Goal: Information Seeking & Learning: Understand process/instructions

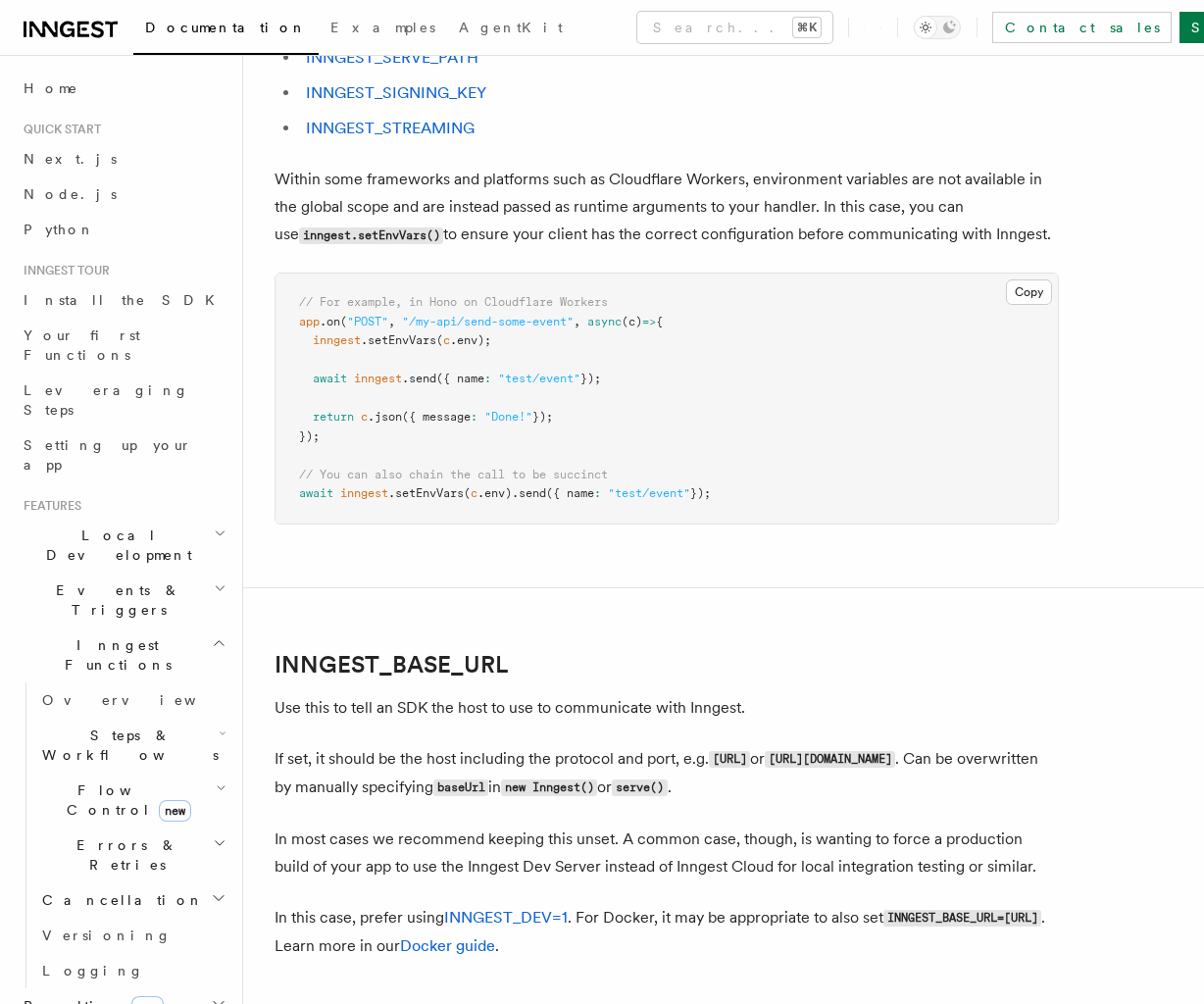
scroll to position [2519, 0]
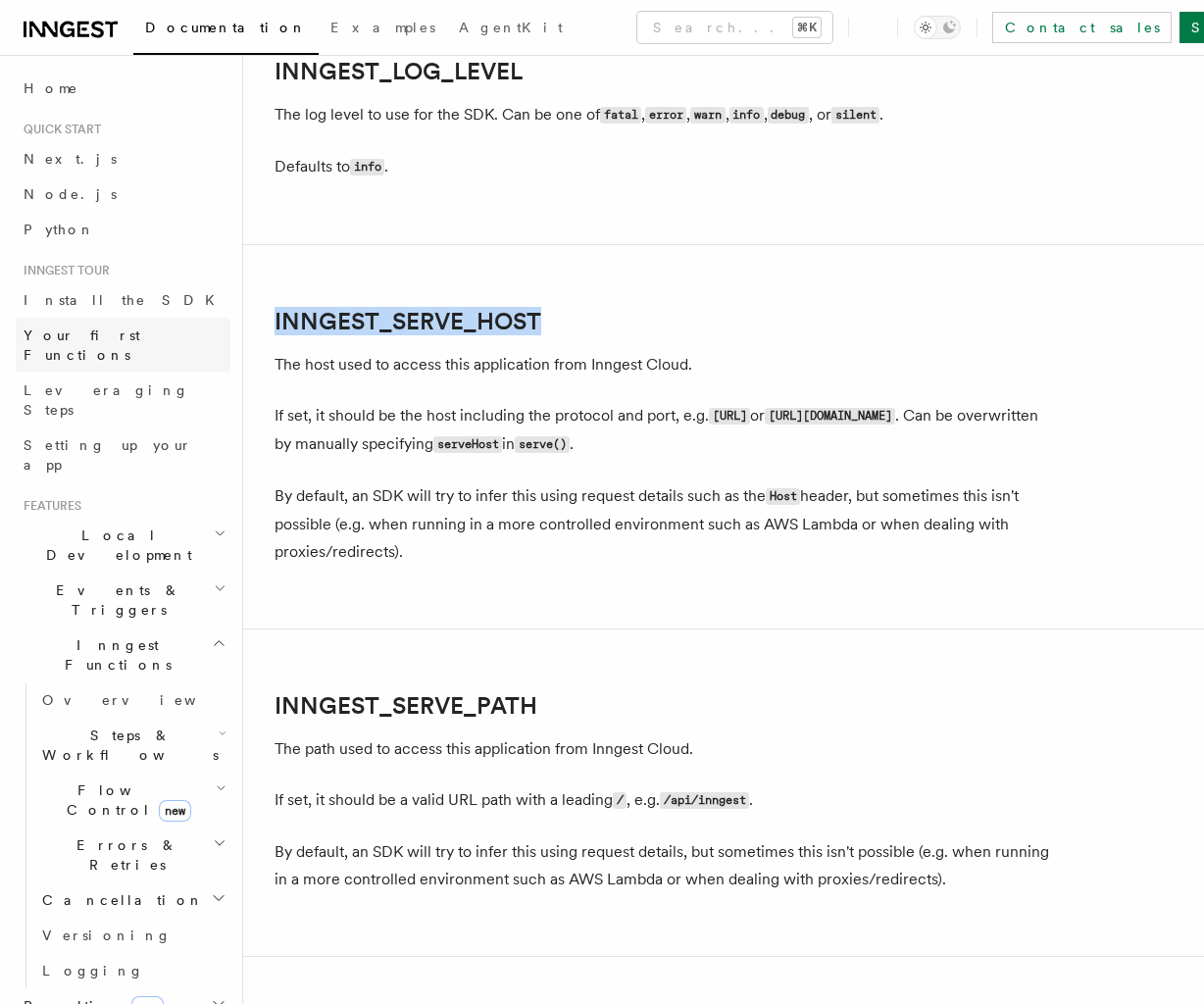
drag, startPoint x: 447, startPoint y: 344, endPoint x: 204, endPoint y: 330, distance: 243.4
click at [274, 329] on h2 "INNGEST_SERVE_HOST" at bounding box center [666, 322] width 784 height 28
copy link "INNGEST_SERVE_HOST"
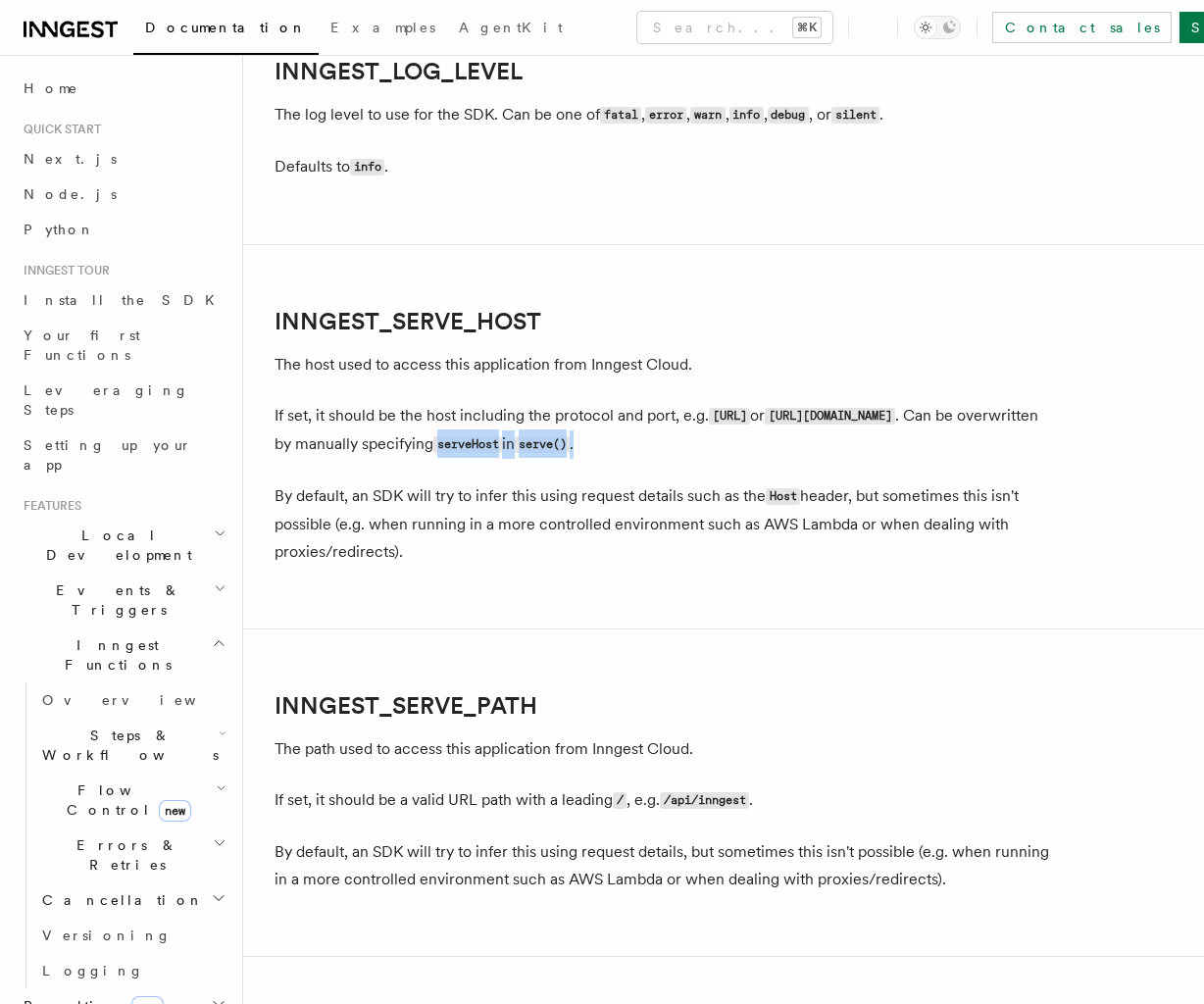
drag, startPoint x: 731, startPoint y: 452, endPoint x: 578, endPoint y: 454, distance: 153.0
click at [579, 455] on p "If set, it should be the host including the protocol and port, e.g. [URL] or [U…" at bounding box center [666, 430] width 784 height 56
click at [567, 454] on p "If set, it should be the host including the protocol and port, e.g. [URL] or [U…" at bounding box center [666, 430] width 784 height 56
drag, startPoint x: 577, startPoint y: 451, endPoint x: 640, endPoint y: 448, distance: 63.1
click at [502, 448] on code "serveHost" at bounding box center [467, 445] width 68 height 17
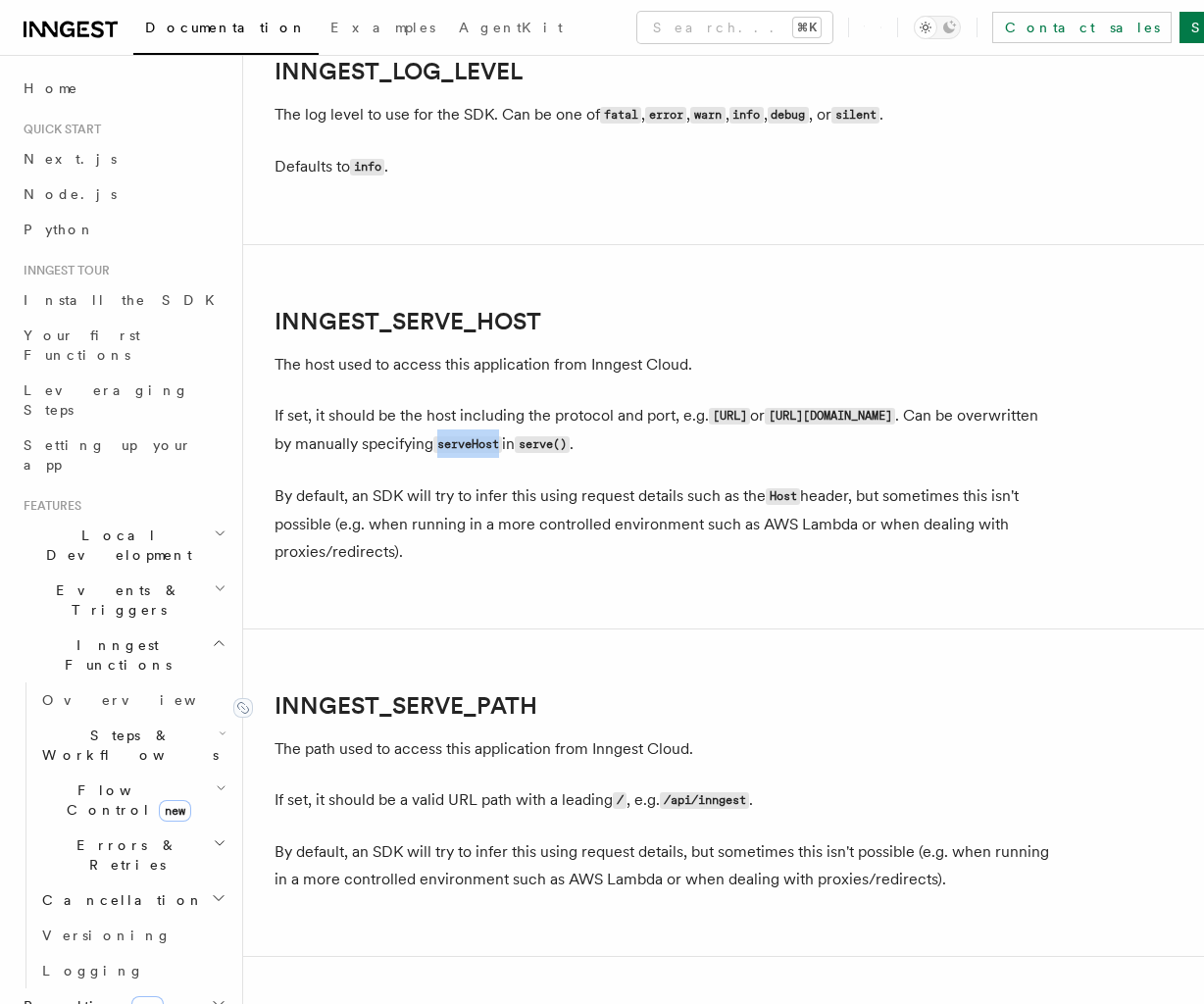
click at [487, 698] on link "INNGEST_SERVE_PATH" at bounding box center [405, 706] width 262 height 28
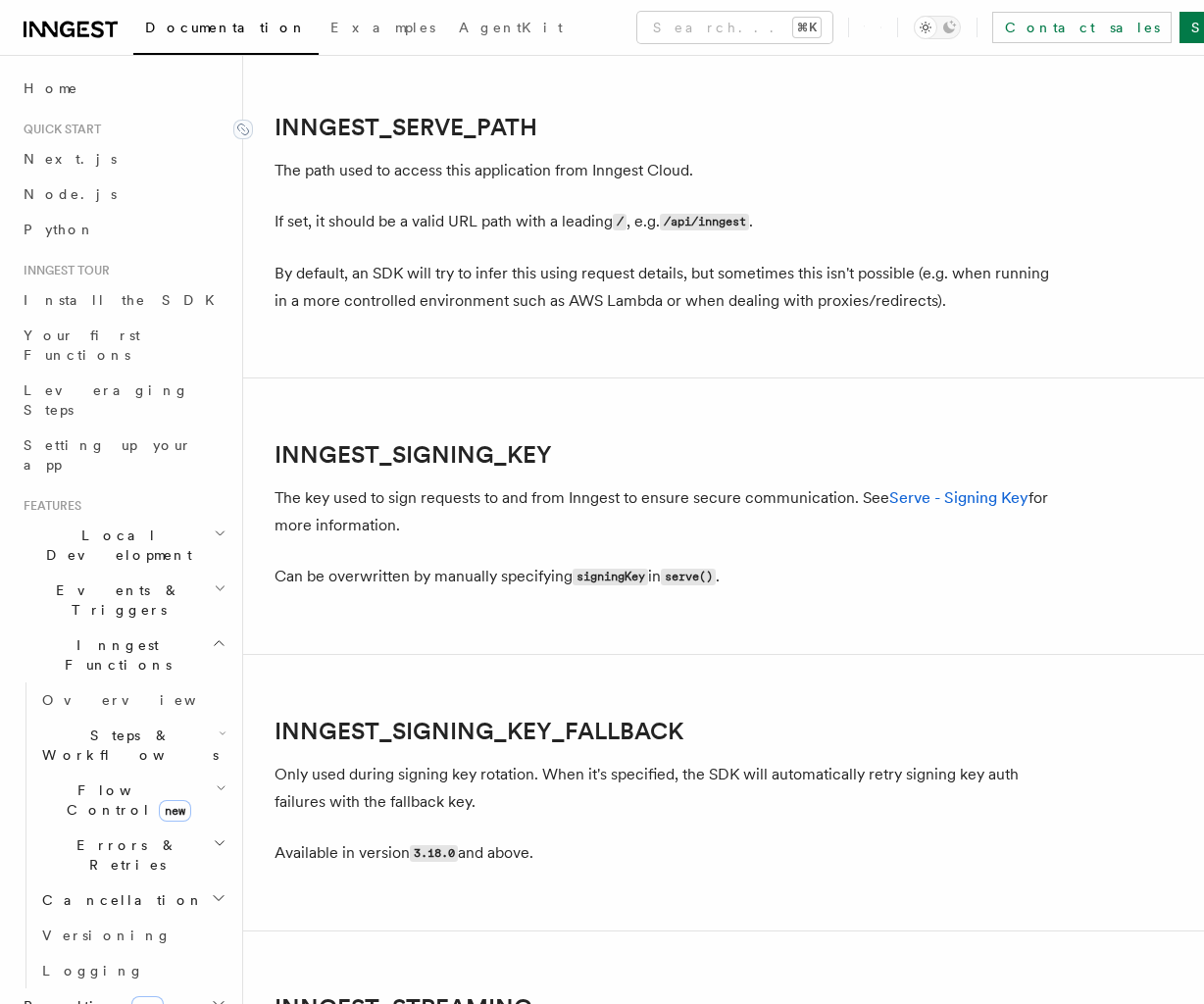
scroll to position [3124, 0]
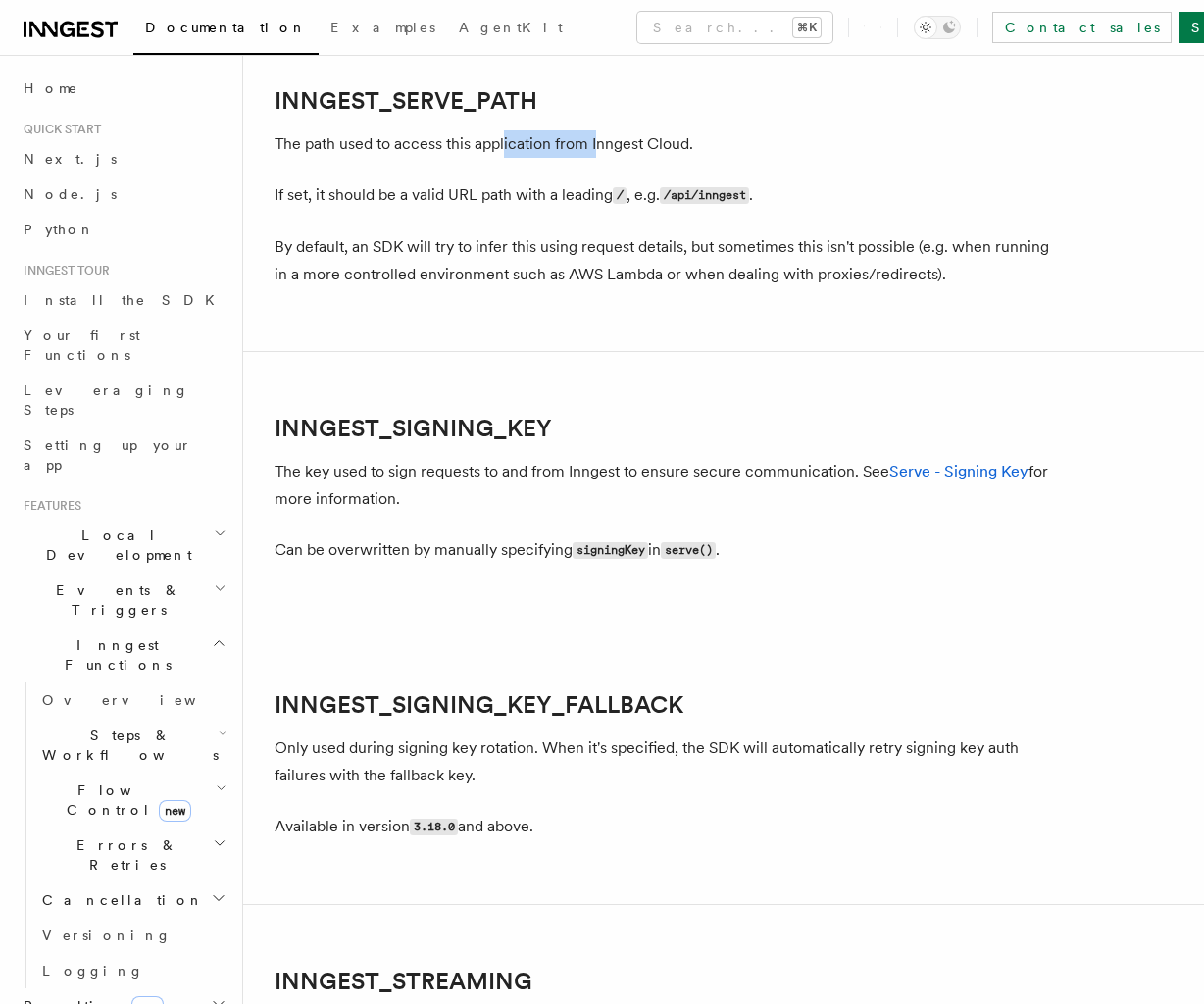
drag, startPoint x: 592, startPoint y: 152, endPoint x: 509, endPoint y: 140, distance: 83.9
click at [507, 141] on p "The path used to access this application from Inngest Cloud." at bounding box center [666, 145] width 784 height 28
drag, startPoint x: 564, startPoint y: 117, endPoint x: 744, endPoint y: 118, distance: 180.0
click at [566, 115] on h2 "INNGEST_SERVE_PATH" at bounding box center [666, 101] width 784 height 28
drag, startPoint x: 723, startPoint y: 118, endPoint x: 272, endPoint y: 120, distance: 451.0
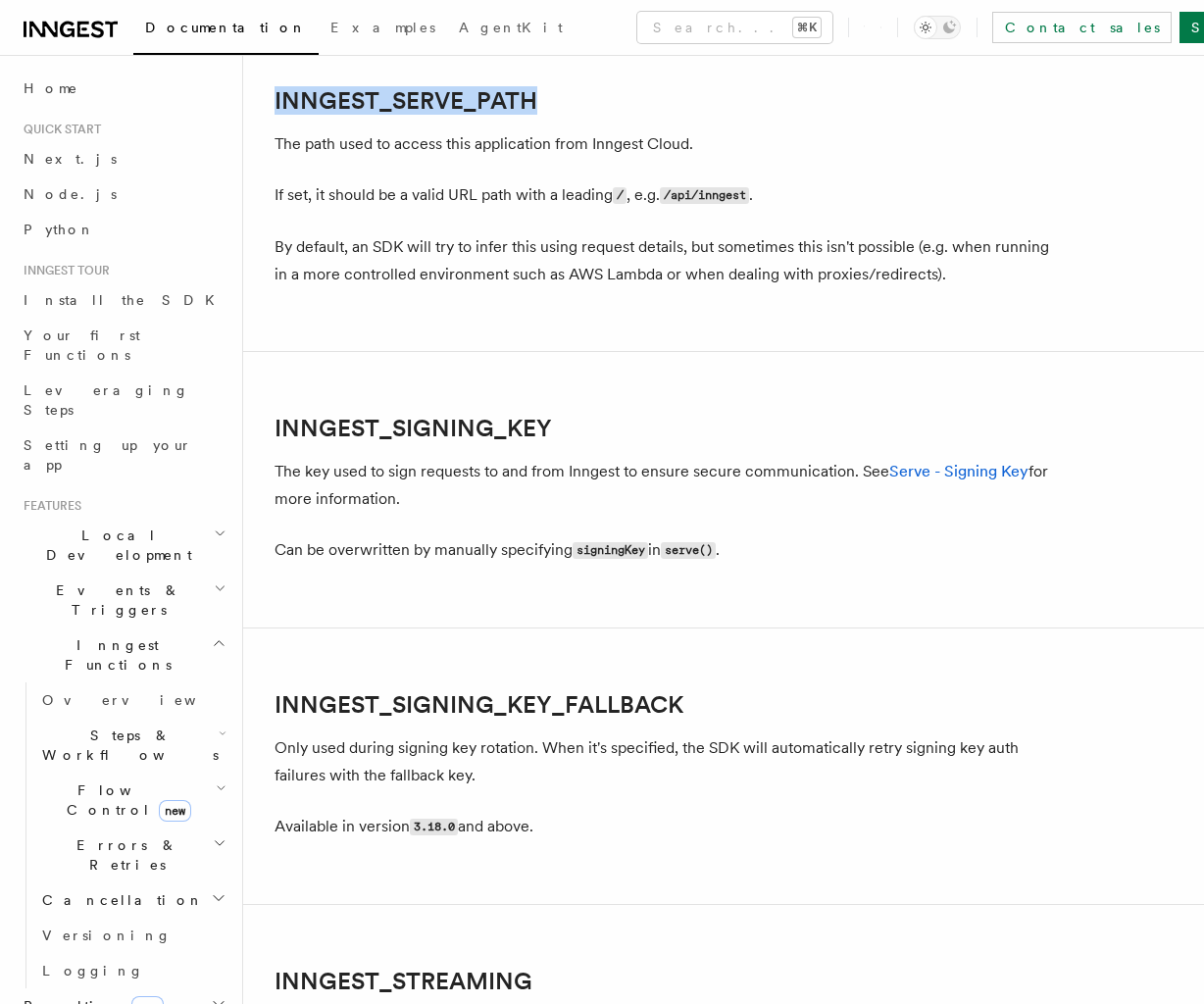
copy link "INNGEST_SERVE_PATH"
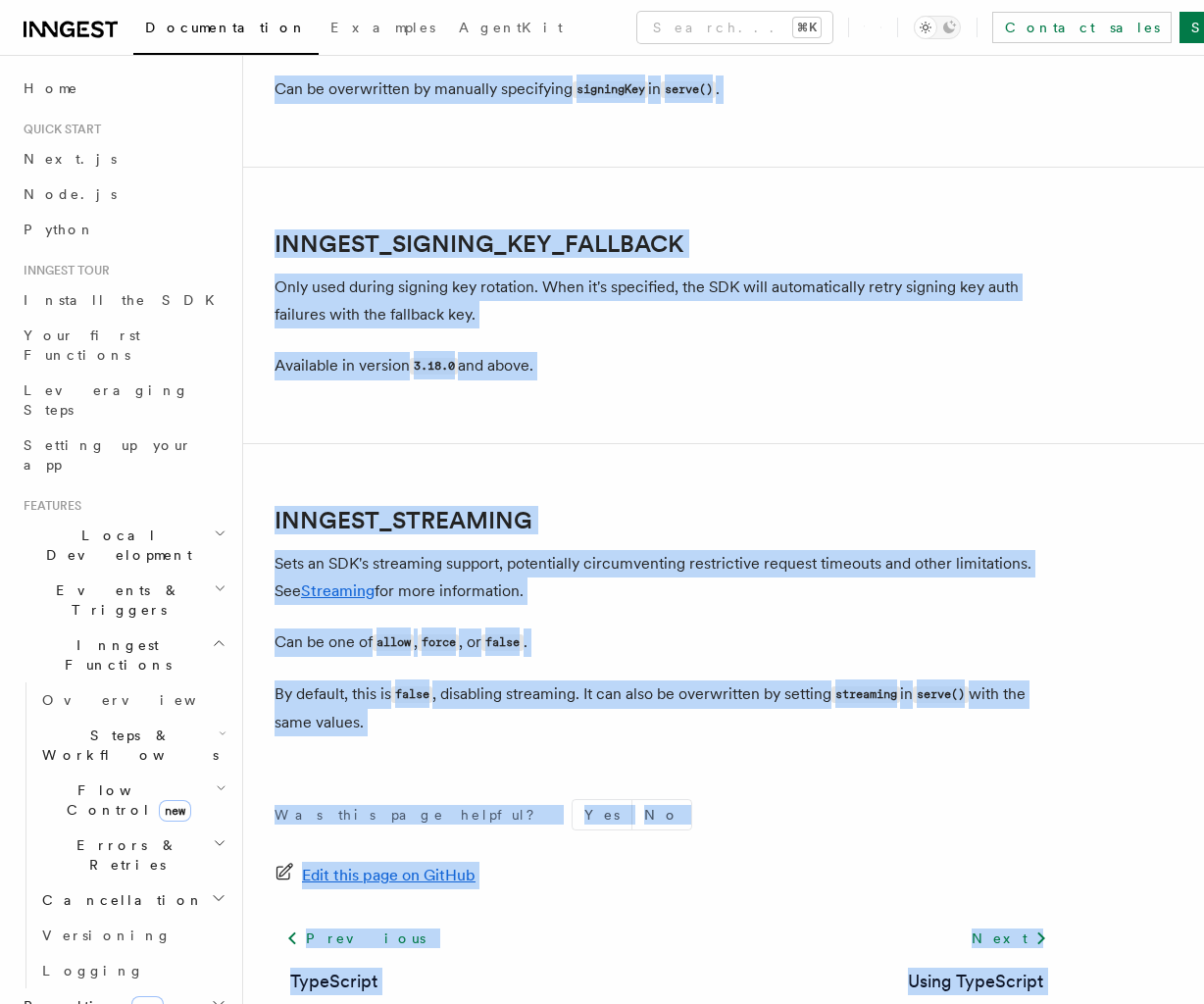
scroll to position [3715, 0]
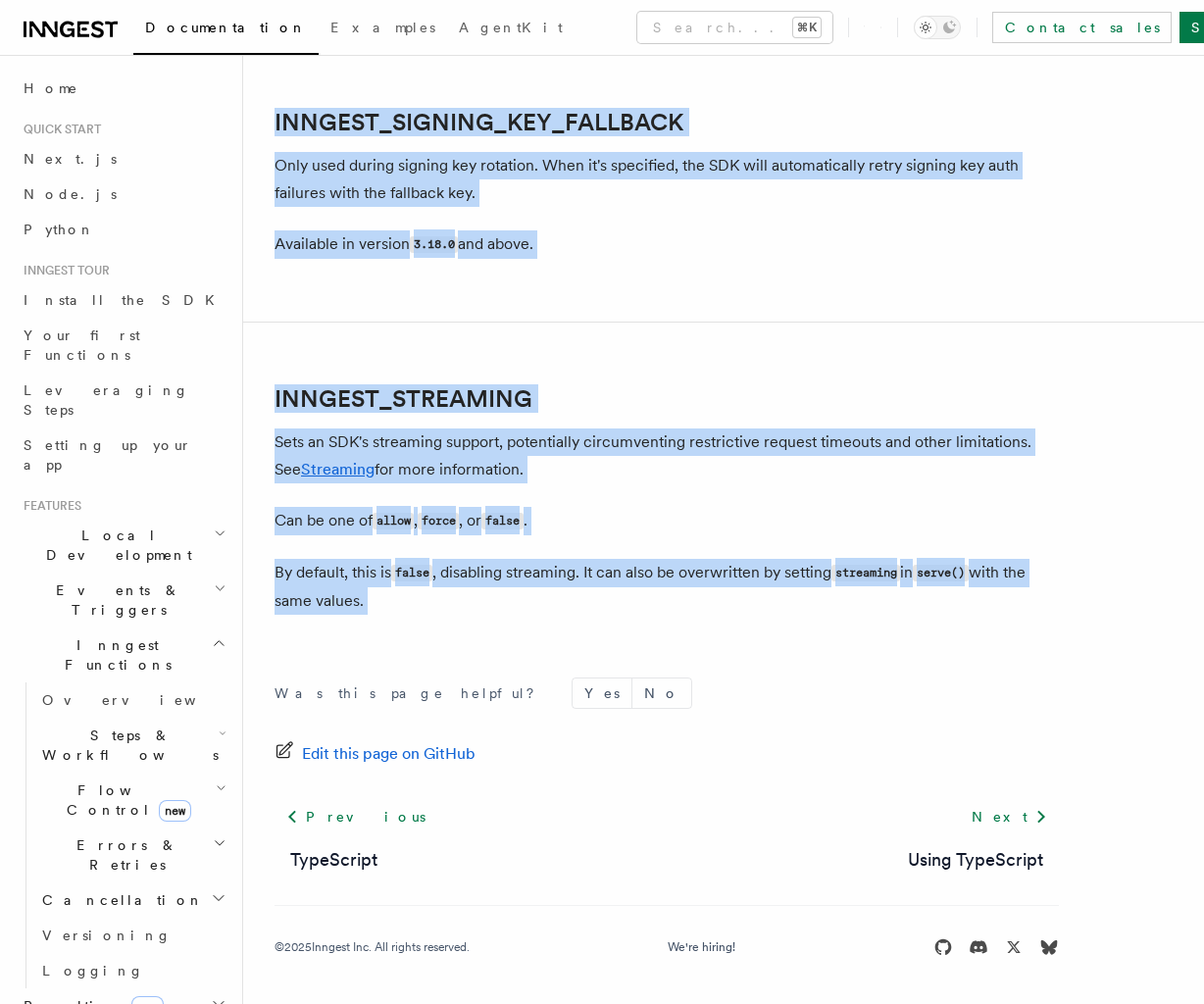
drag, startPoint x: 265, startPoint y: 126, endPoint x: 928, endPoint y: 667, distance: 855.7
copy article "Environment Variables You can set environment variables to change various parts…"
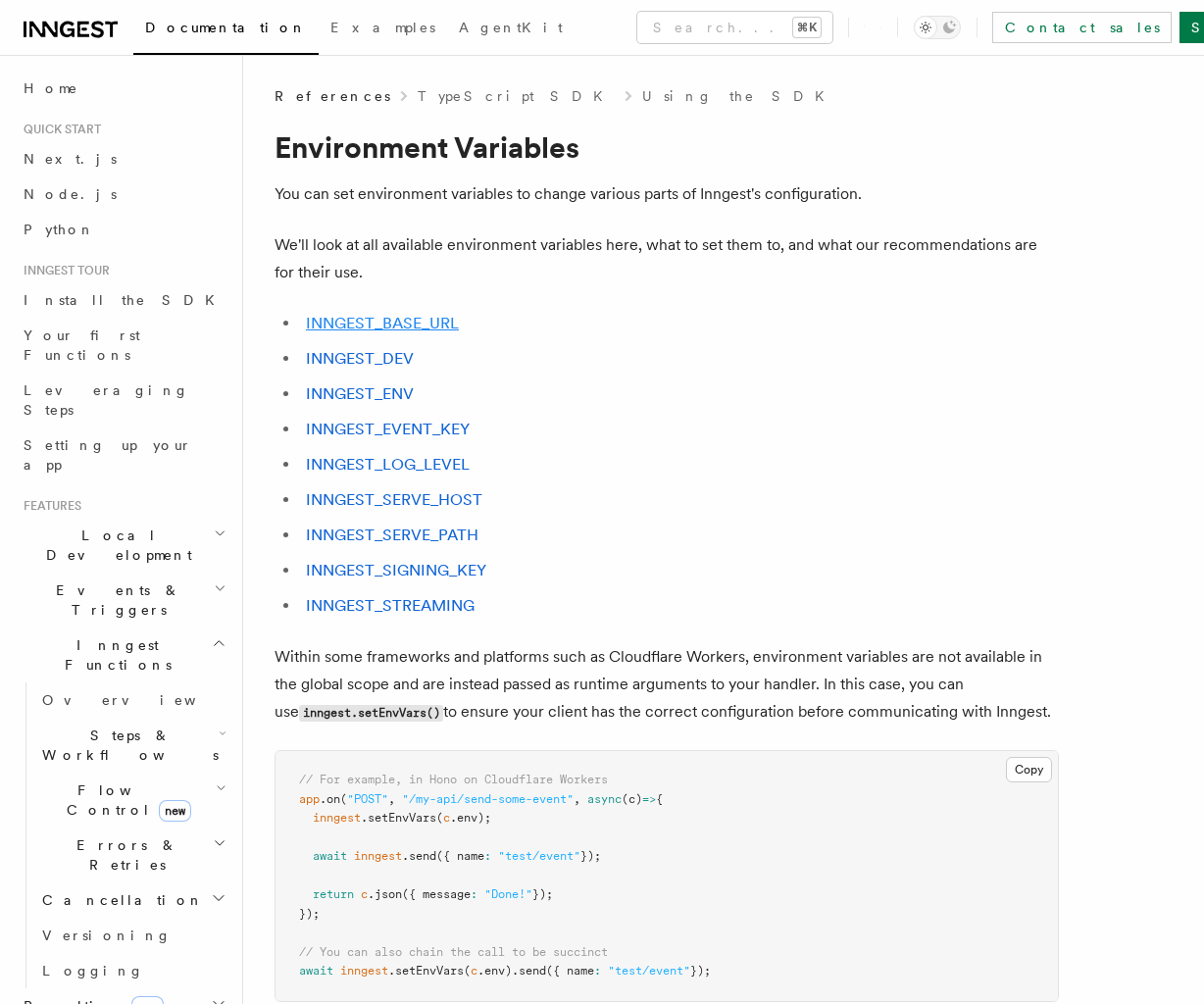
click at [384, 315] on link "INNGEST_BASE_URL" at bounding box center [382, 323] width 152 height 19
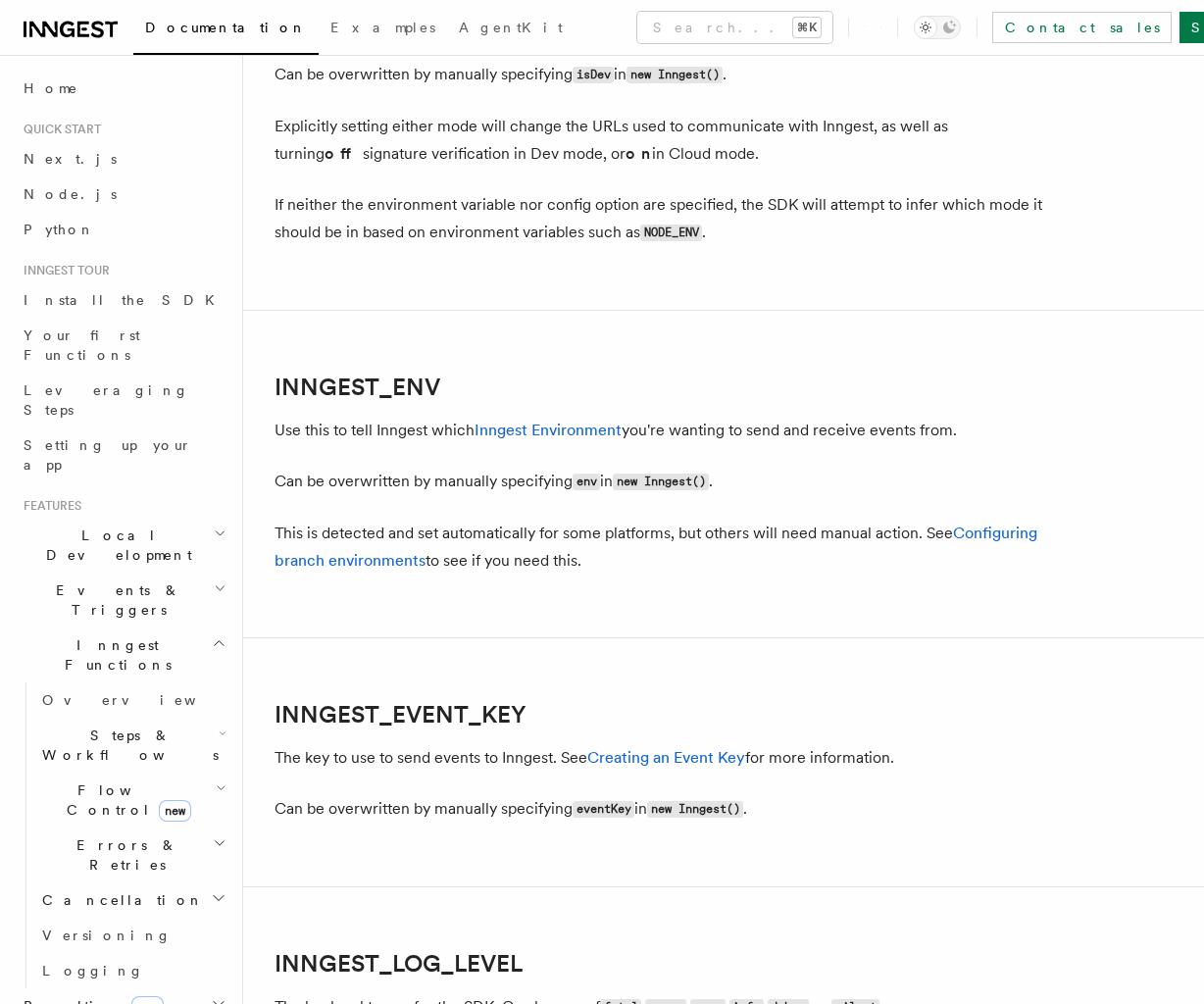
scroll to position [1628, 0]
drag, startPoint x: 356, startPoint y: 383, endPoint x: 257, endPoint y: 381, distance: 99.0
click at [274, 381] on h2 "INNGEST_ENV" at bounding box center [666, 386] width 784 height 28
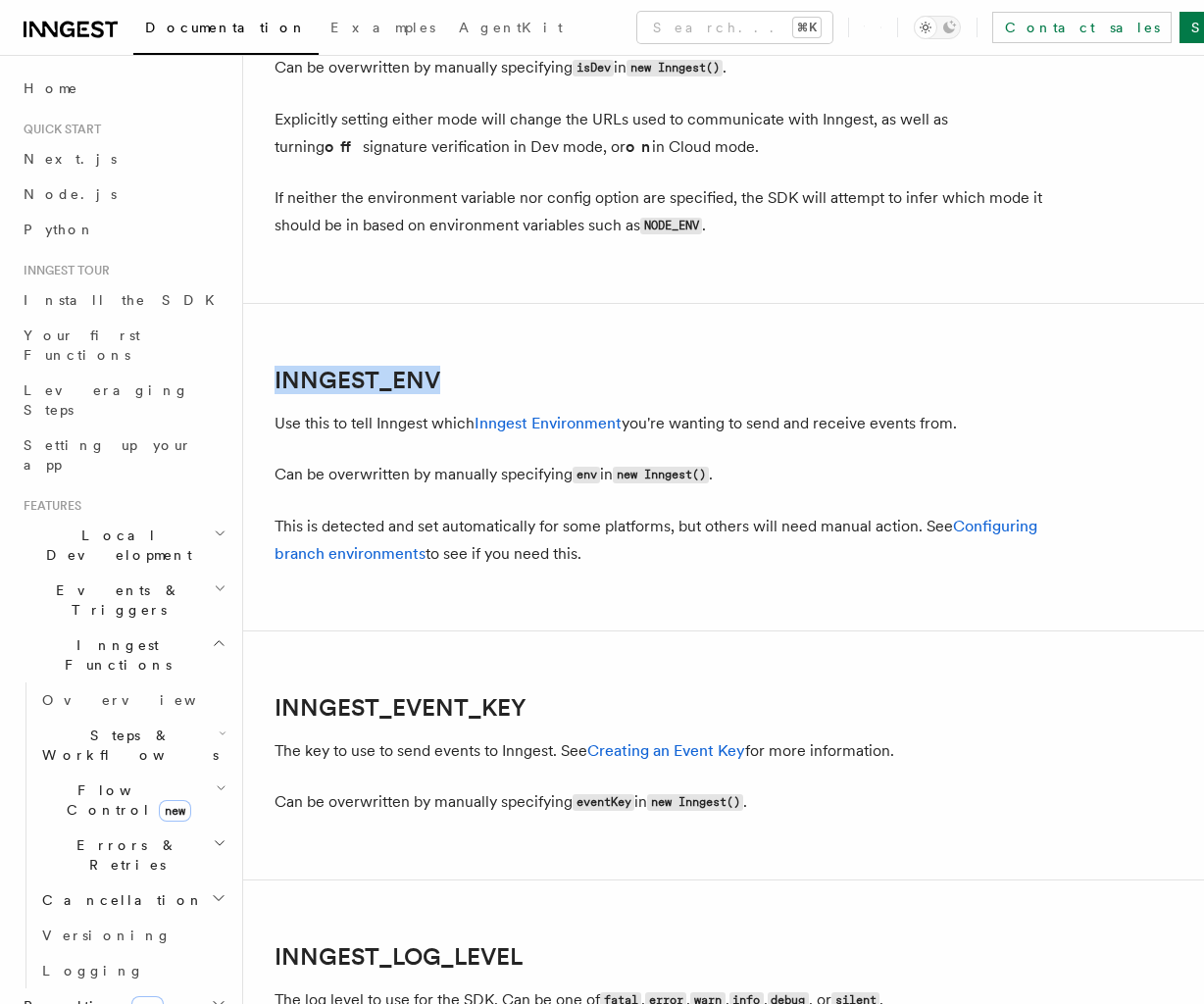
copy link "INNGEST_ENV"
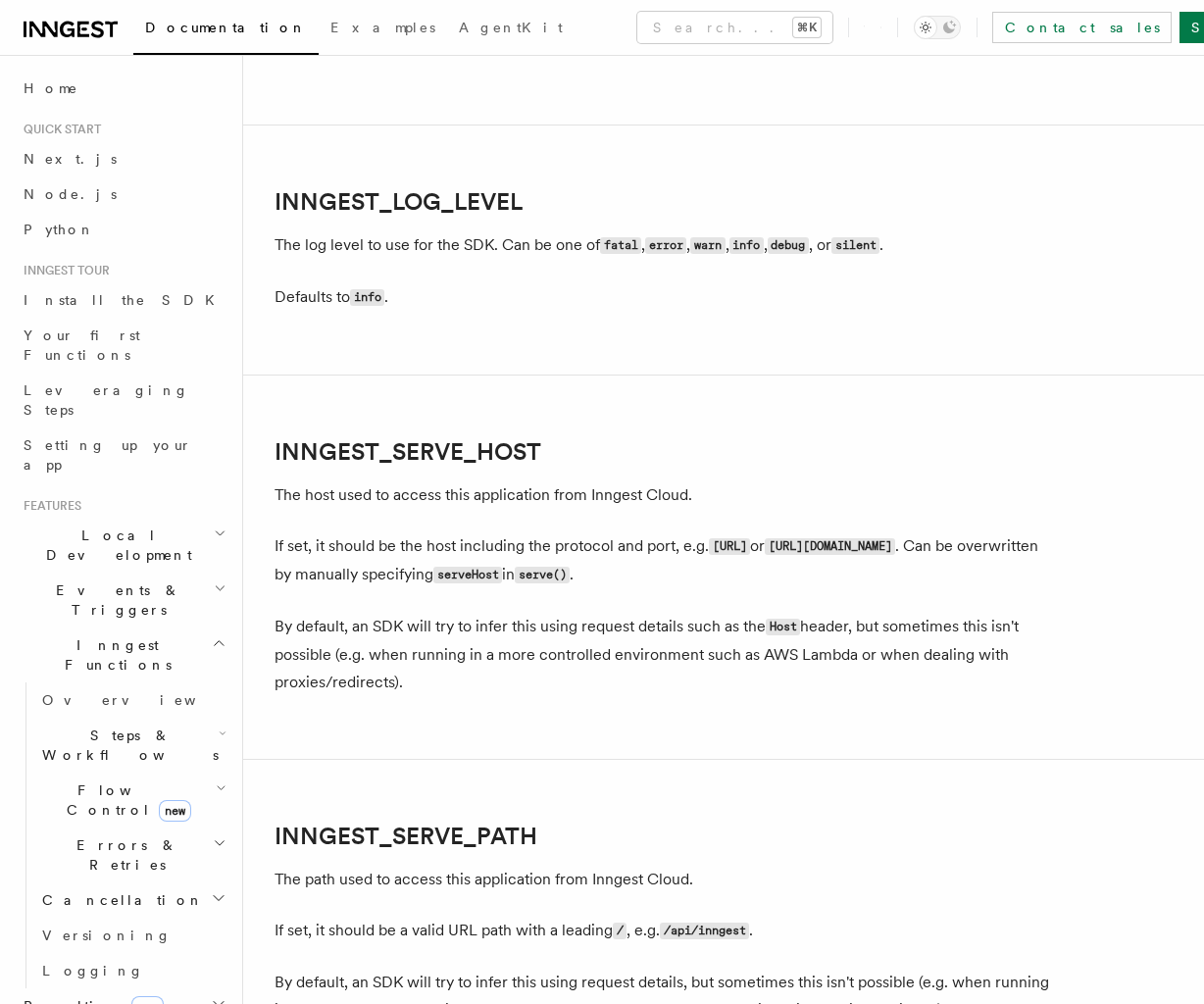
scroll to position [2392, 0]
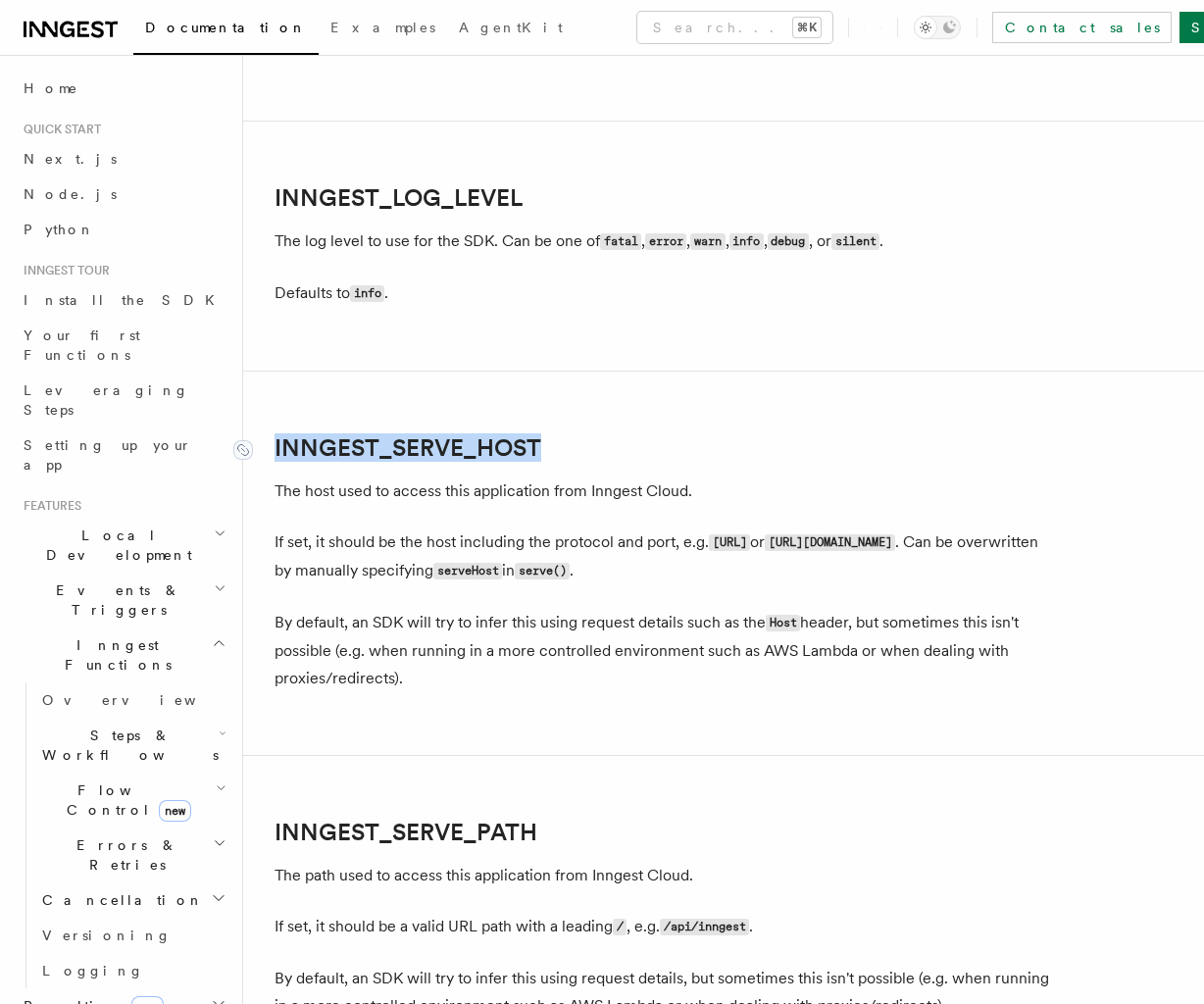
drag, startPoint x: 598, startPoint y: 454, endPoint x: 274, endPoint y: 447, distance: 324.1
click at [274, 447] on h2 "INNGEST_SERVE_HOST" at bounding box center [666, 449] width 784 height 28
drag, startPoint x: 679, startPoint y: 426, endPoint x: 680, endPoint y: 447, distance: 21.0
click at [679, 426] on article "References TypeScript SDK Using the SDK Environment Variables You can set envir…" at bounding box center [723, 5] width 898 height 4623
drag, startPoint x: 661, startPoint y: 452, endPoint x: 255, endPoint y: 442, distance: 406.1
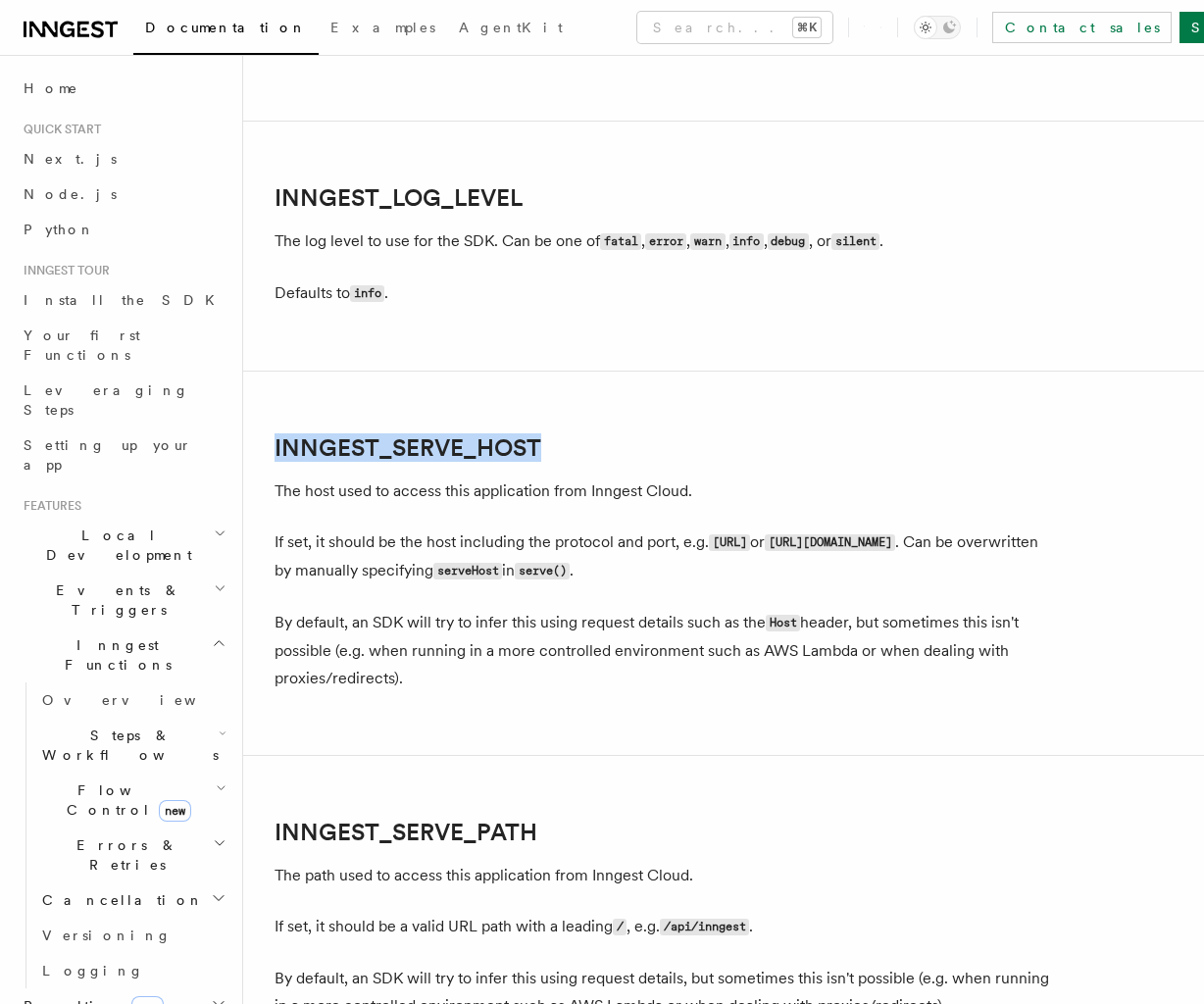
copy link "INNGEST_SERVE_HOST"
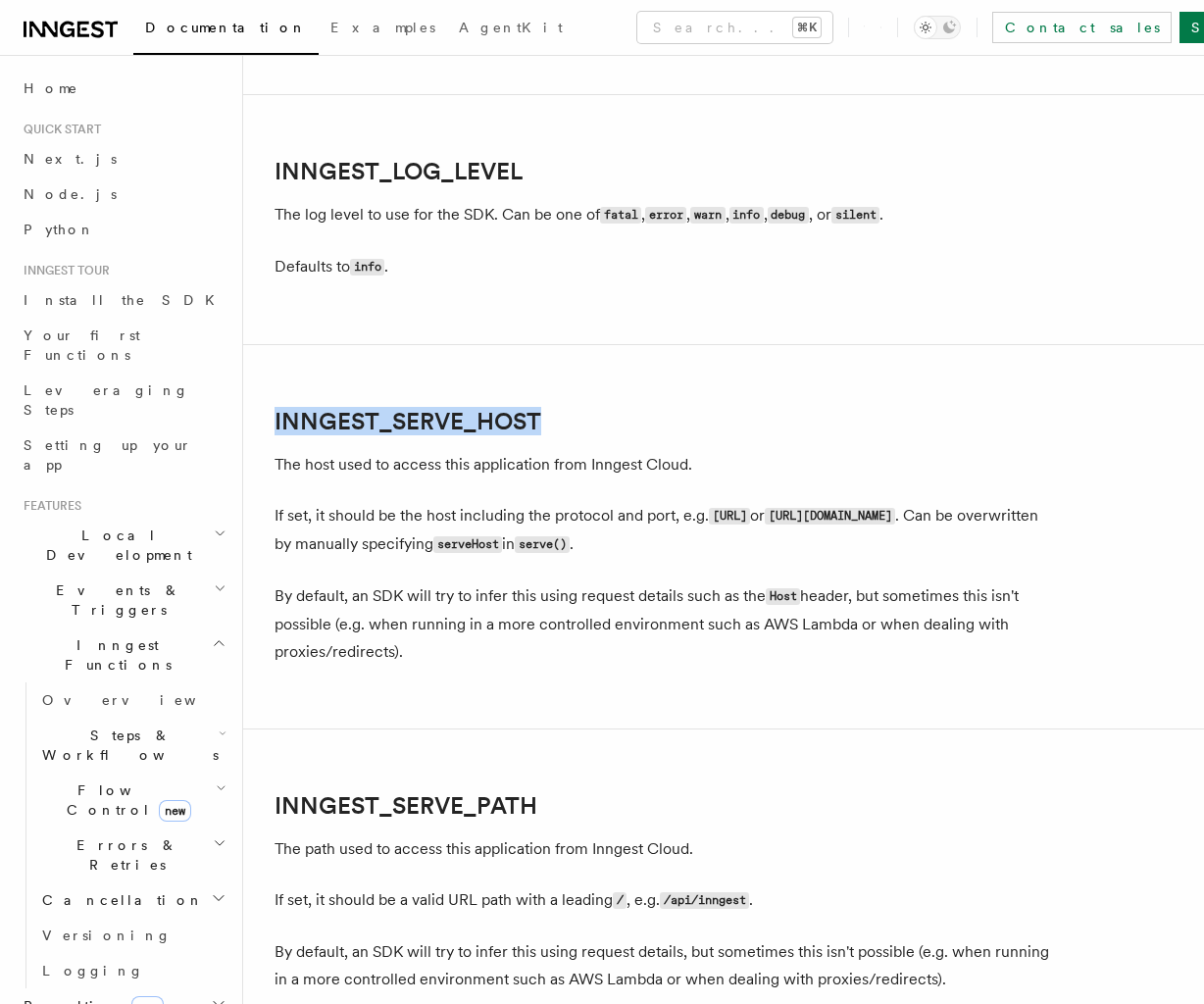
scroll to position [2418, 0]
